Goal: Transaction & Acquisition: Download file/media

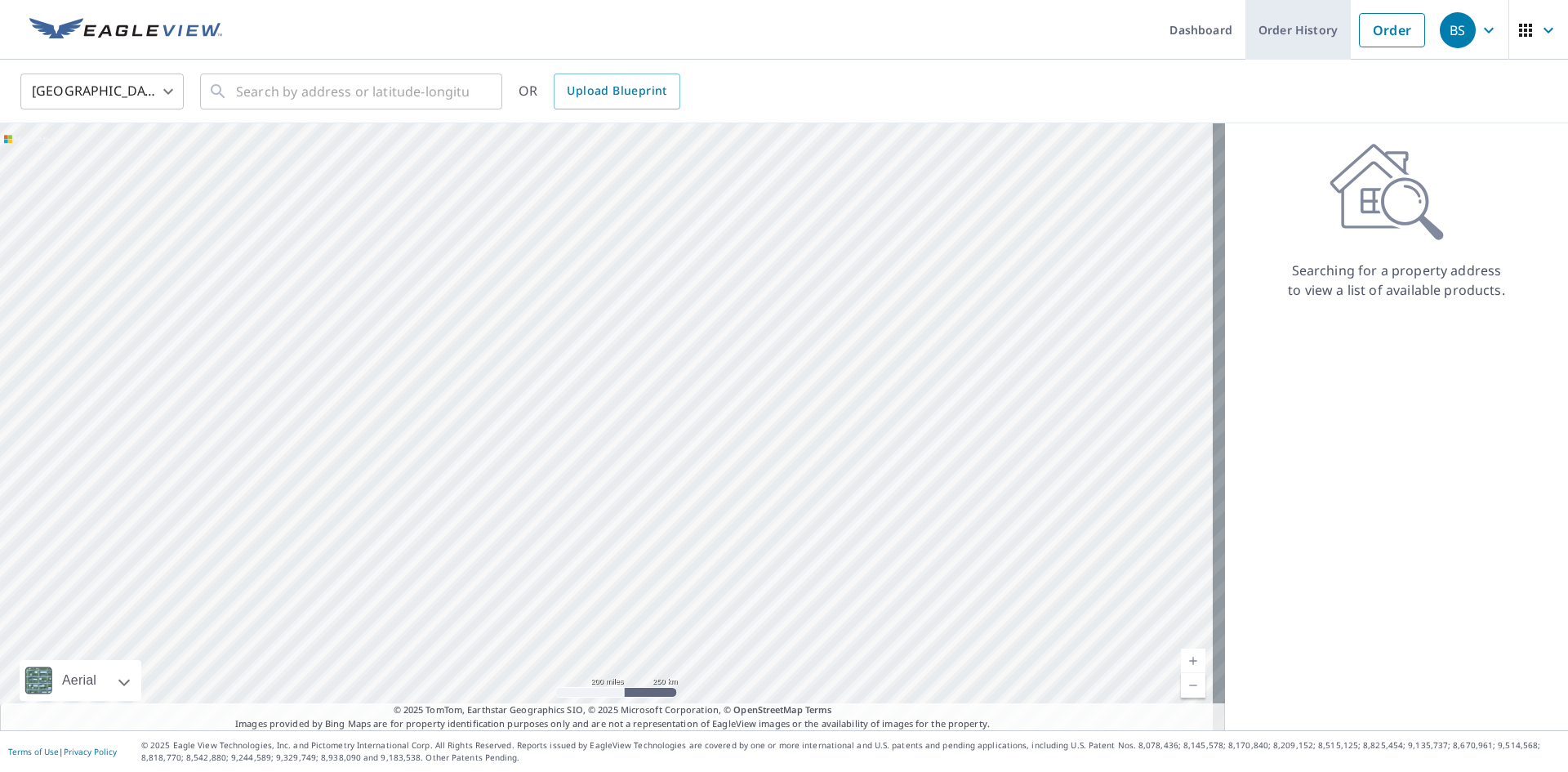
click at [1297, 28] on link "Order History" at bounding box center [1298, 30] width 105 height 60
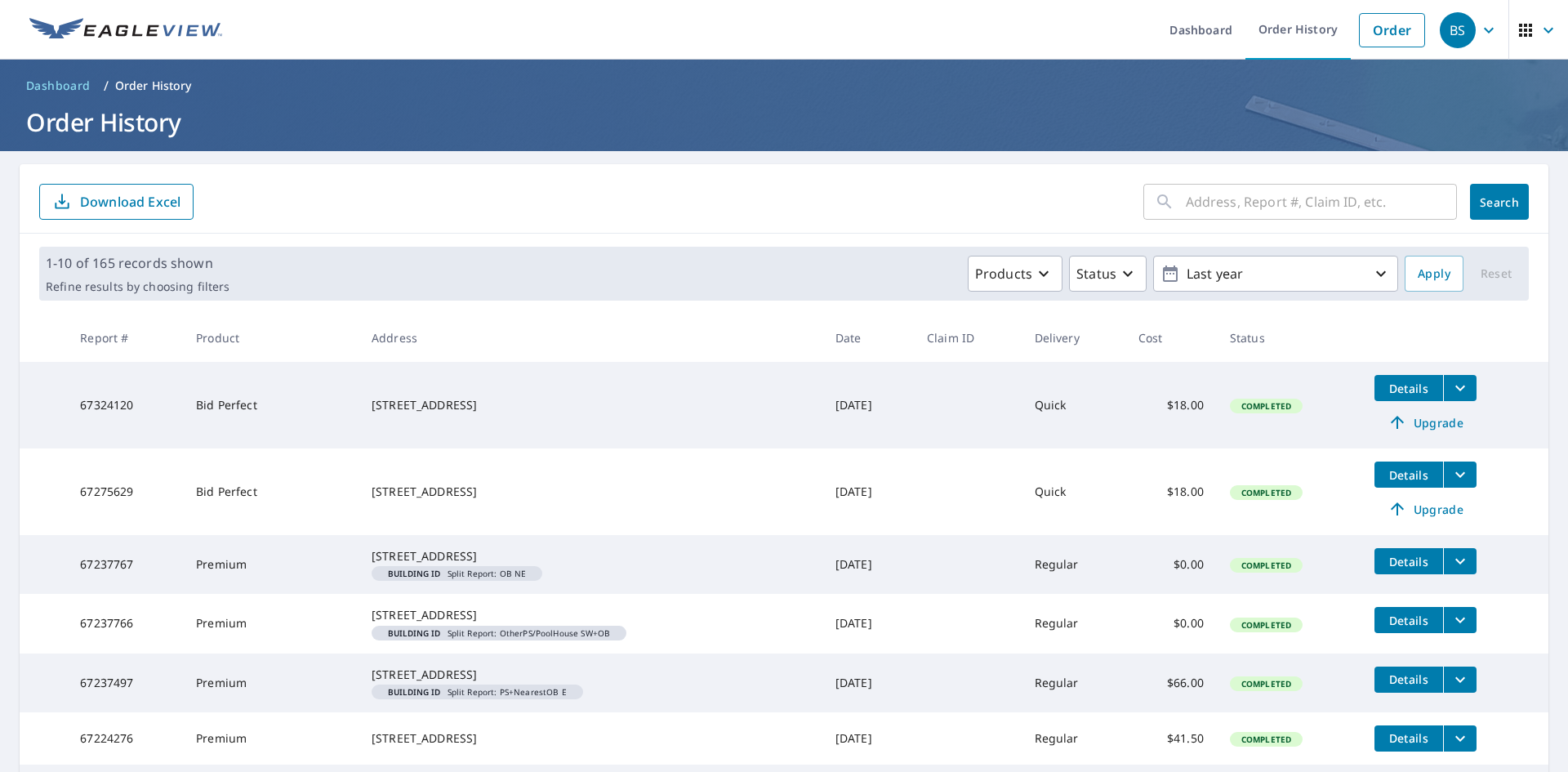
click at [1451, 391] on icon "filesDropdownBtn-67324120" at bounding box center [1460, 388] width 20 height 20
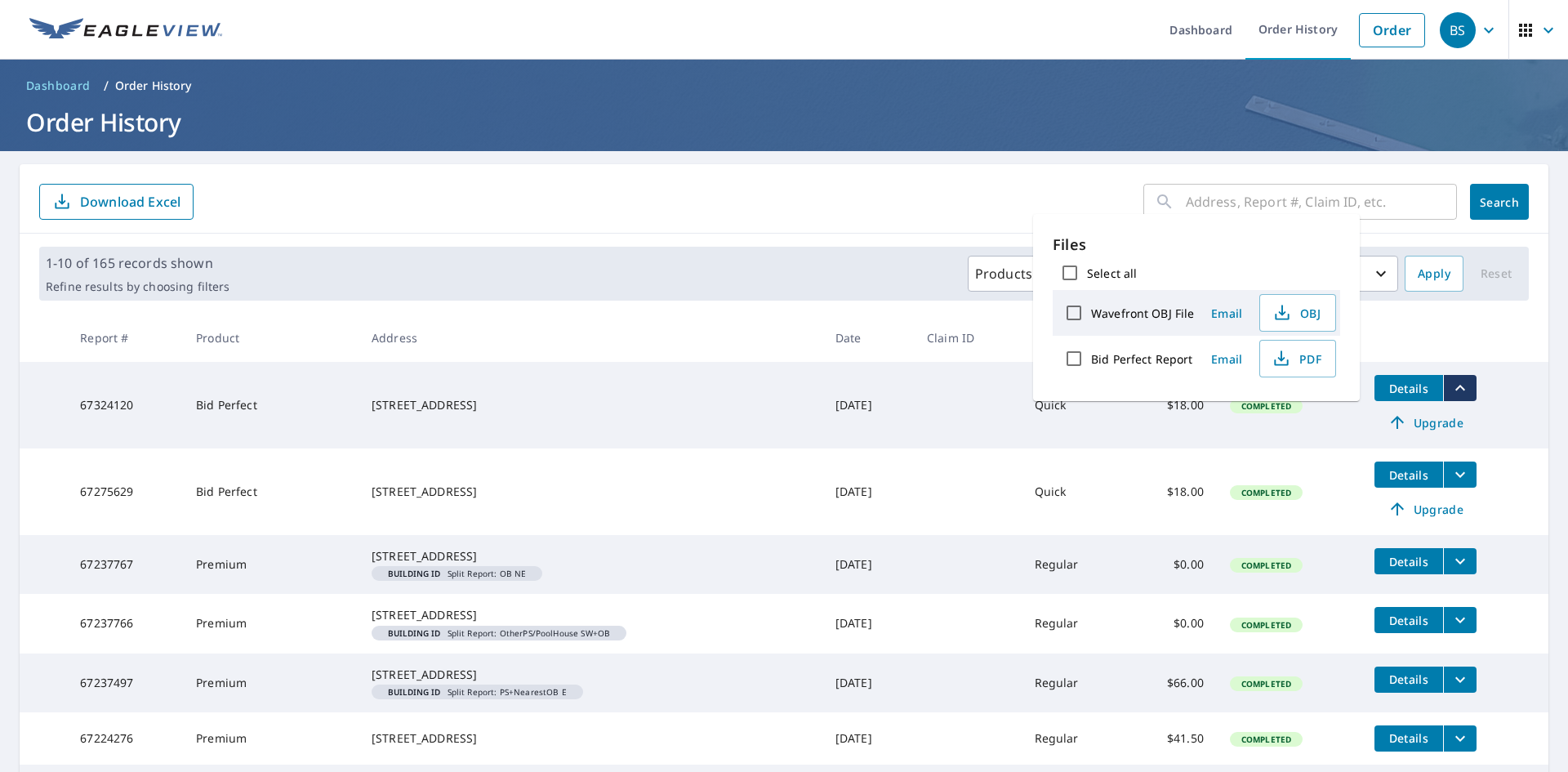
click at [1078, 358] on input "Bid Perfect Report" at bounding box center [1074, 359] width 34 height 34
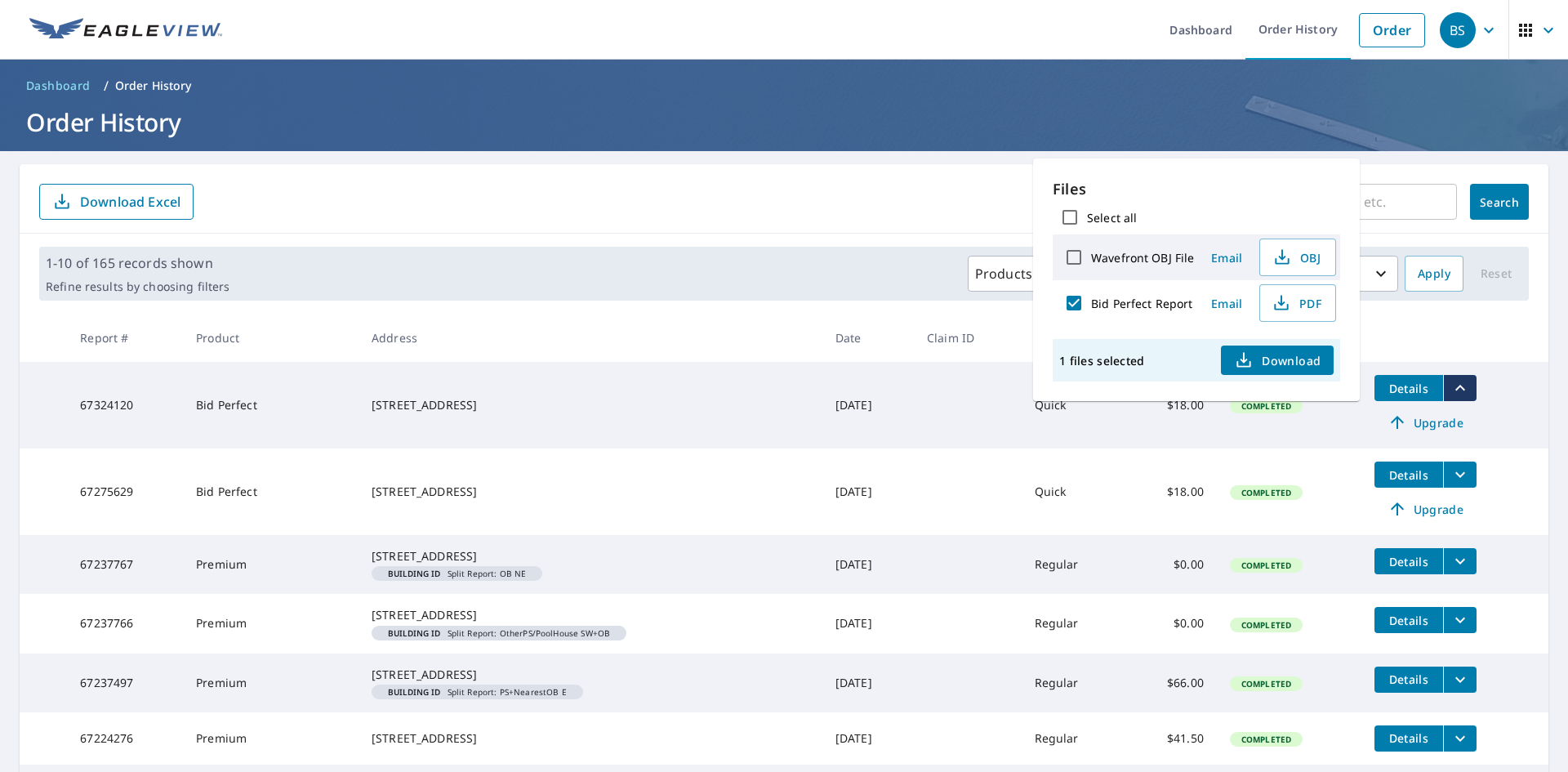
click at [1255, 365] on span "Download" at bounding box center [1277, 361] width 86 height 20
click at [1081, 296] on input "Bid Perfect Report" at bounding box center [1074, 303] width 34 height 34
checkbox input "false"
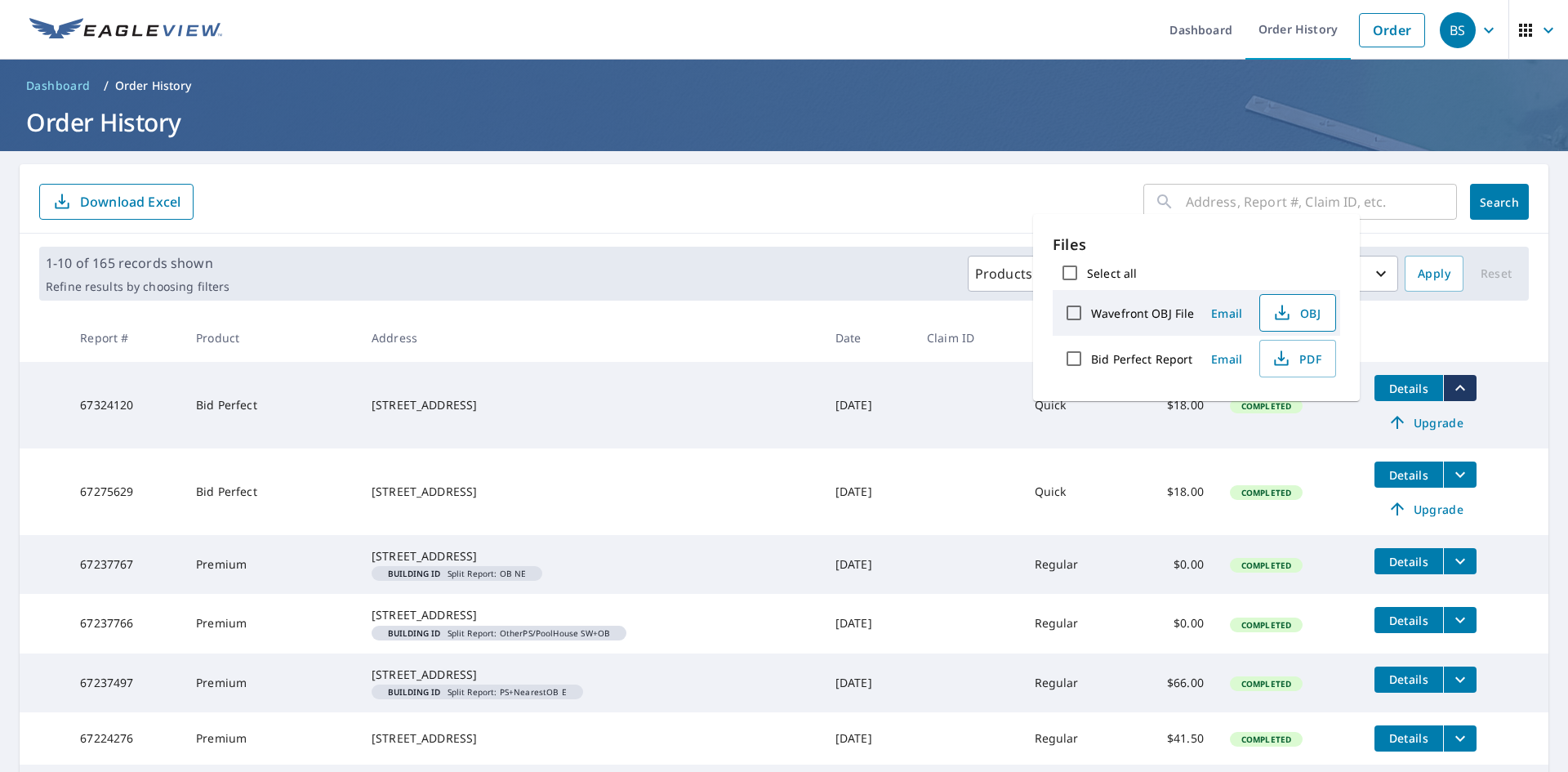
click at [1289, 313] on icon "button" at bounding box center [1282, 313] width 20 height 20
